Goal: Transaction & Acquisition: Purchase product/service

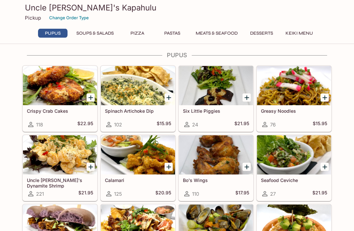
scroll to position [38, 0]
click at [296, 98] on div at bounding box center [294, 85] width 74 height 39
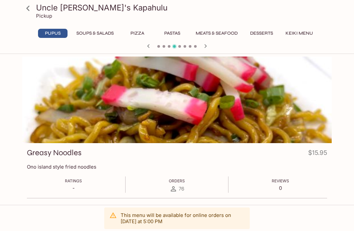
click at [34, 11] on link at bounding box center [28, 8] width 16 height 16
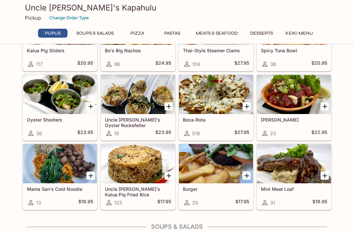
scroll to position [237, 0]
click at [140, 166] on div at bounding box center [138, 163] width 74 height 39
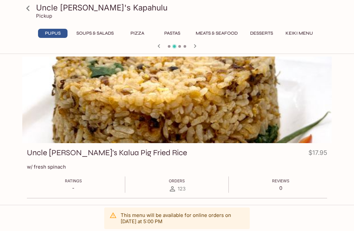
click at [196, 111] on div at bounding box center [176, 100] width 309 height 87
click at [225, 35] on button "Meats & Seafood" at bounding box center [216, 33] width 49 height 9
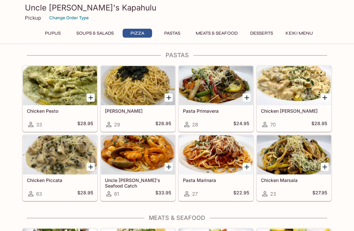
scroll to position [737, 0]
